Goal: Find specific page/section

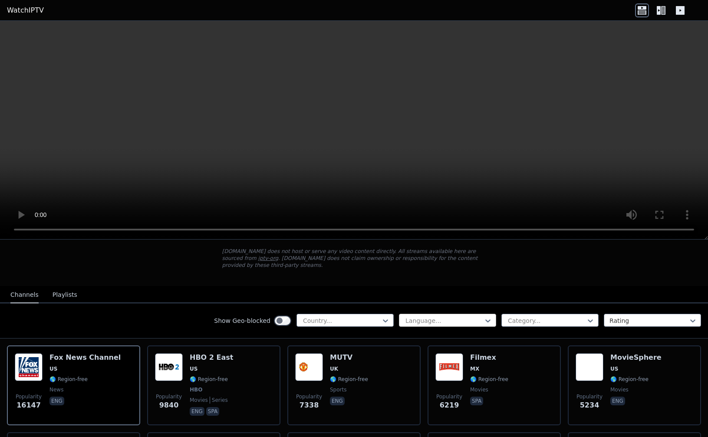
scroll to position [49, 0]
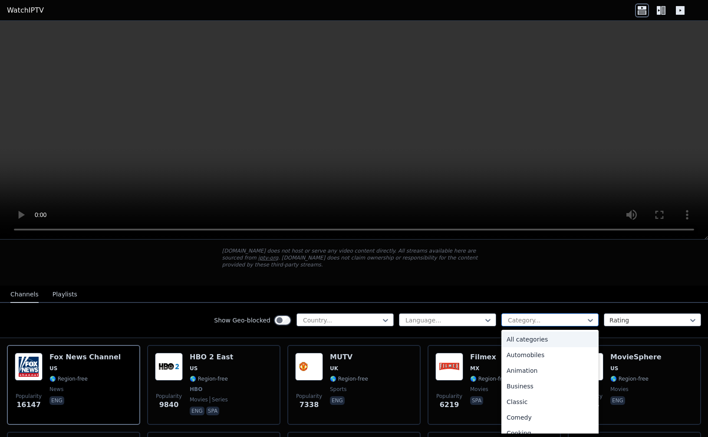
click at [515, 320] on div at bounding box center [546, 320] width 79 height 9
click at [526, 406] on div "Sports" at bounding box center [549, 405] width 97 height 16
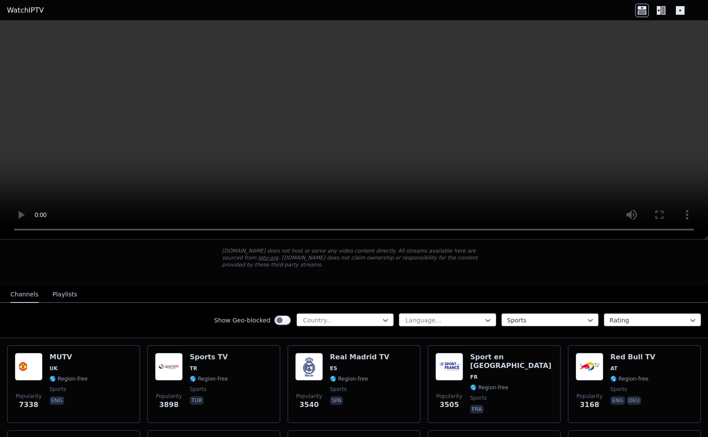
click at [441, 323] on div at bounding box center [444, 320] width 79 height 9
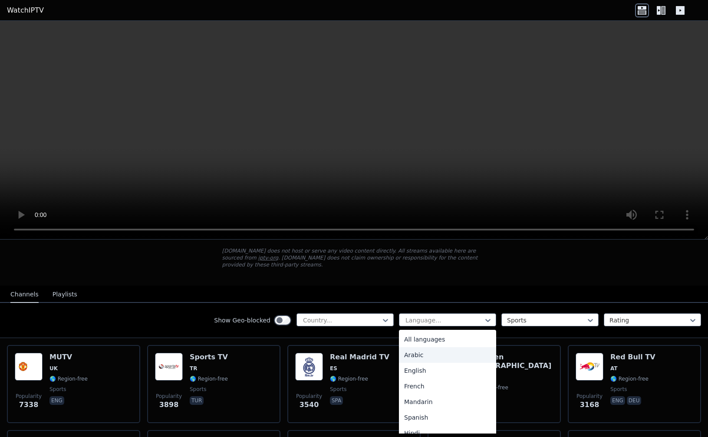
click at [432, 348] on div "Arabic" at bounding box center [447, 355] width 97 height 16
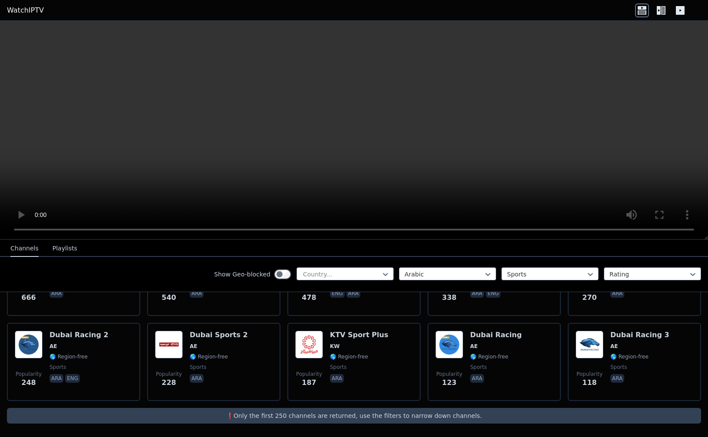
scroll to position [241, 0]
click at [358, 420] on div "❗️Only the first 250 channels are returned, use the filters to narrow down chan…" at bounding box center [354, 416] width 694 height 16
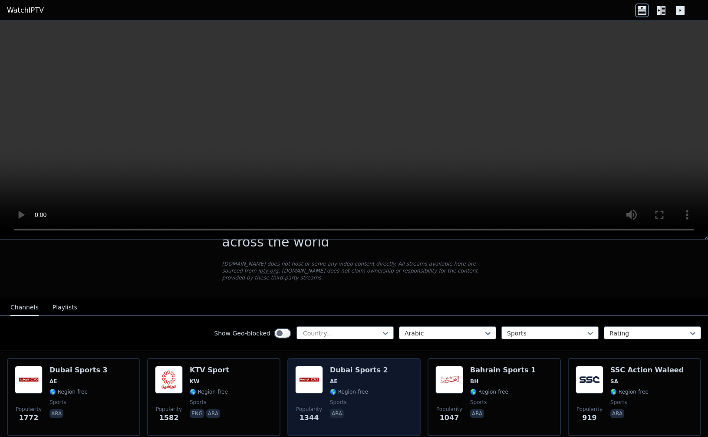
scroll to position [36, 0]
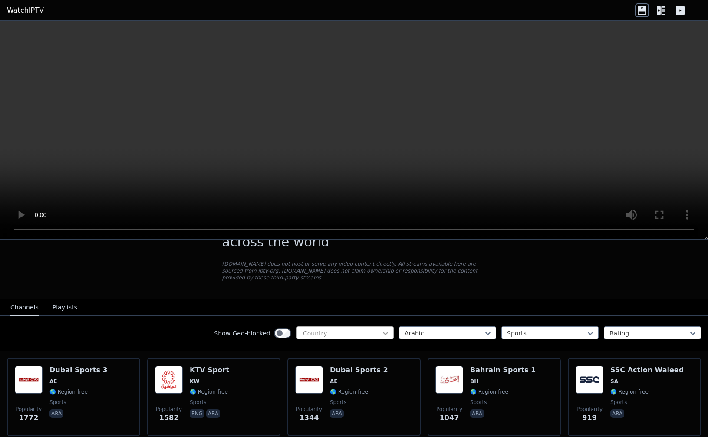
click at [381, 332] on icon at bounding box center [385, 333] width 9 height 9
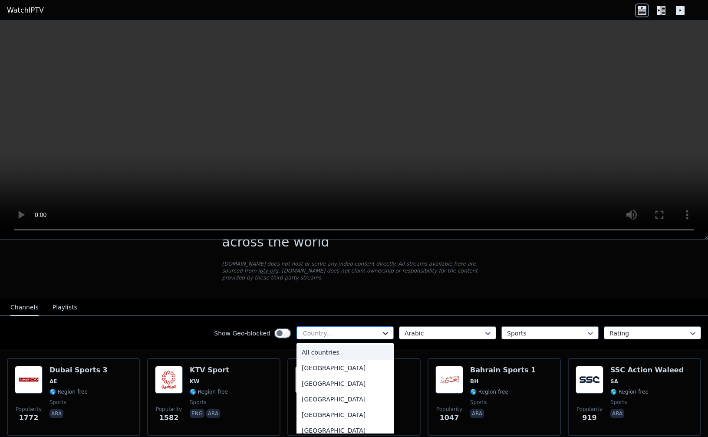
click at [381, 332] on icon at bounding box center [385, 333] width 9 height 9
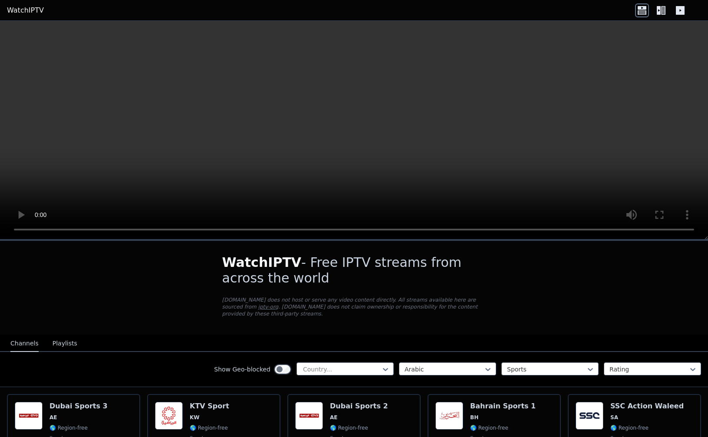
scroll to position [0, 0]
click at [72, 346] on button "Playlists" at bounding box center [65, 344] width 25 height 16
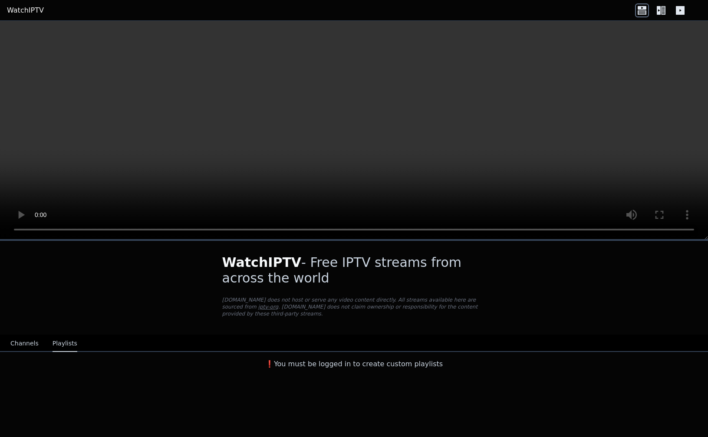
click at [26, 343] on button "Channels" at bounding box center [24, 344] width 28 height 16
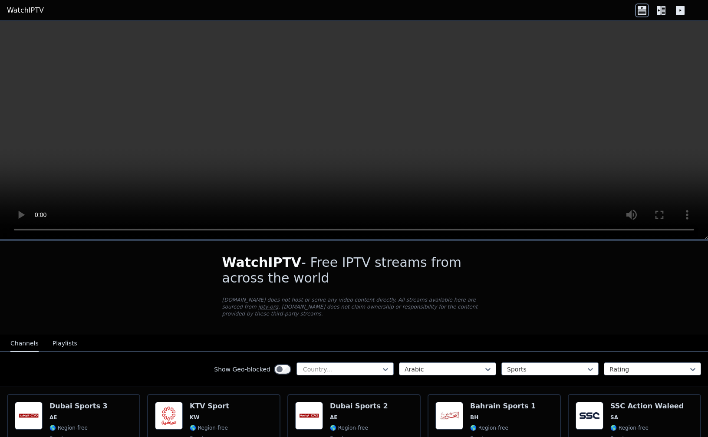
scroll to position [68, 0]
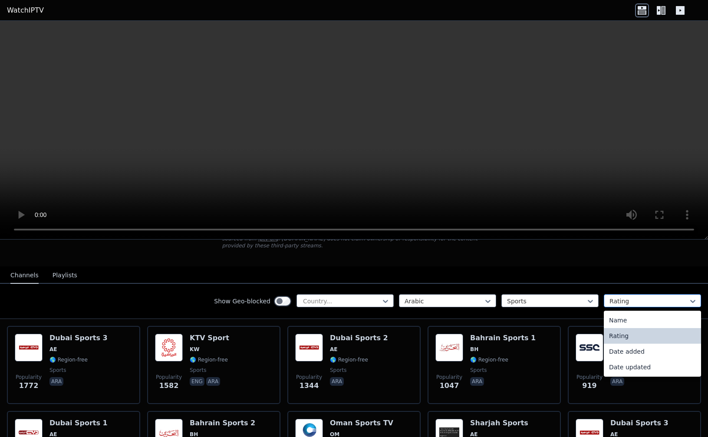
click at [656, 306] on div "Rating" at bounding box center [652, 300] width 97 height 13
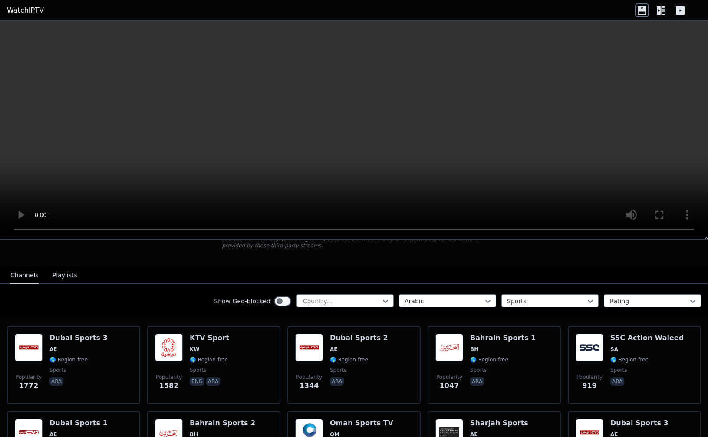
click at [647, 272] on nav "Channels Playlists" at bounding box center [354, 275] width 708 height 17
click at [381, 298] on icon at bounding box center [385, 301] width 9 height 9
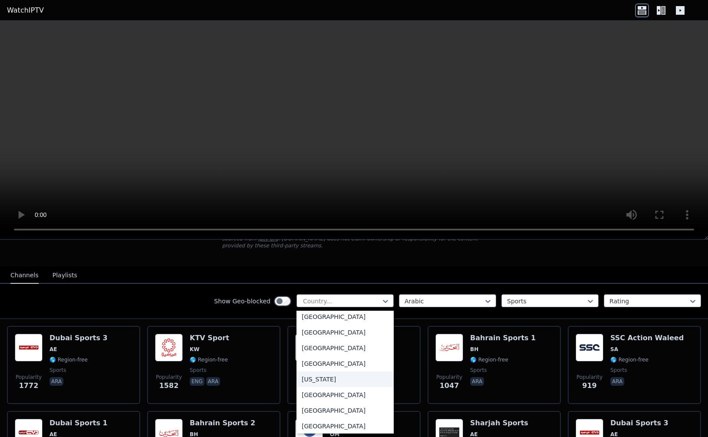
scroll to position [2332, 0]
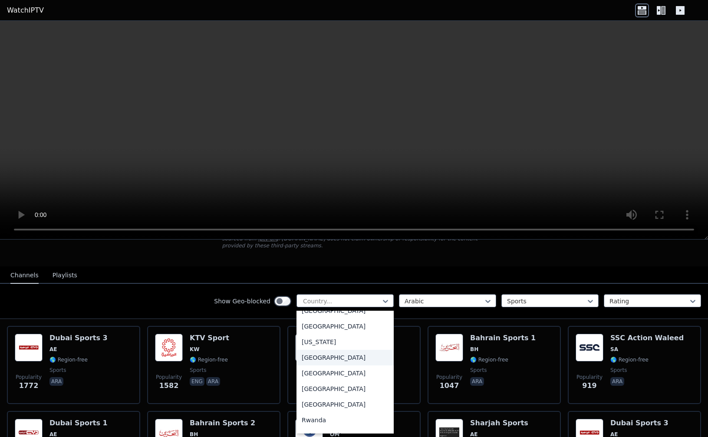
click at [336, 360] on div "[GEOGRAPHIC_DATA]" at bounding box center [345, 358] width 97 height 16
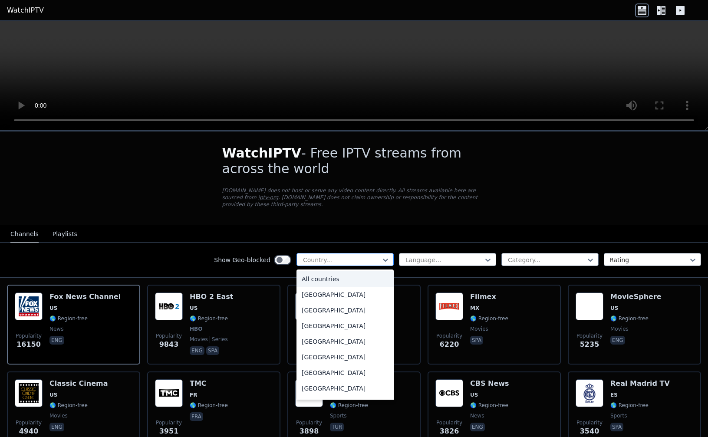
click at [356, 254] on div "Country..." at bounding box center [345, 259] width 97 height 13
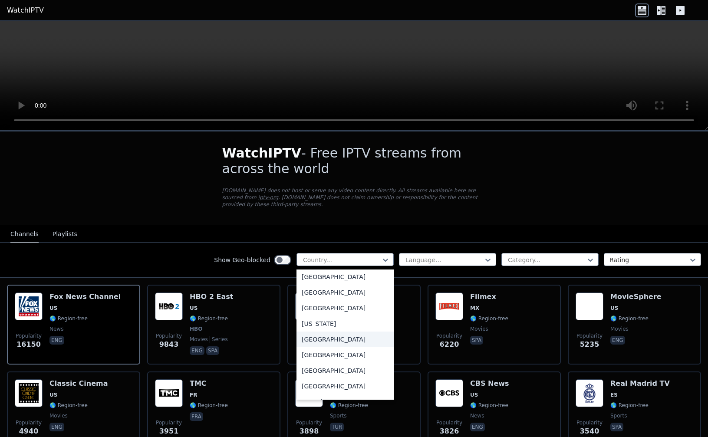
click at [320, 338] on div "[GEOGRAPHIC_DATA]" at bounding box center [345, 340] width 97 height 16
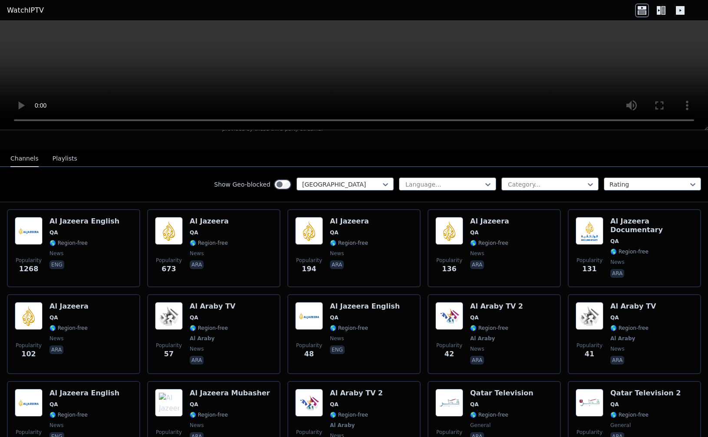
scroll to position [6, 0]
